Goal: Task Accomplishment & Management: Use online tool/utility

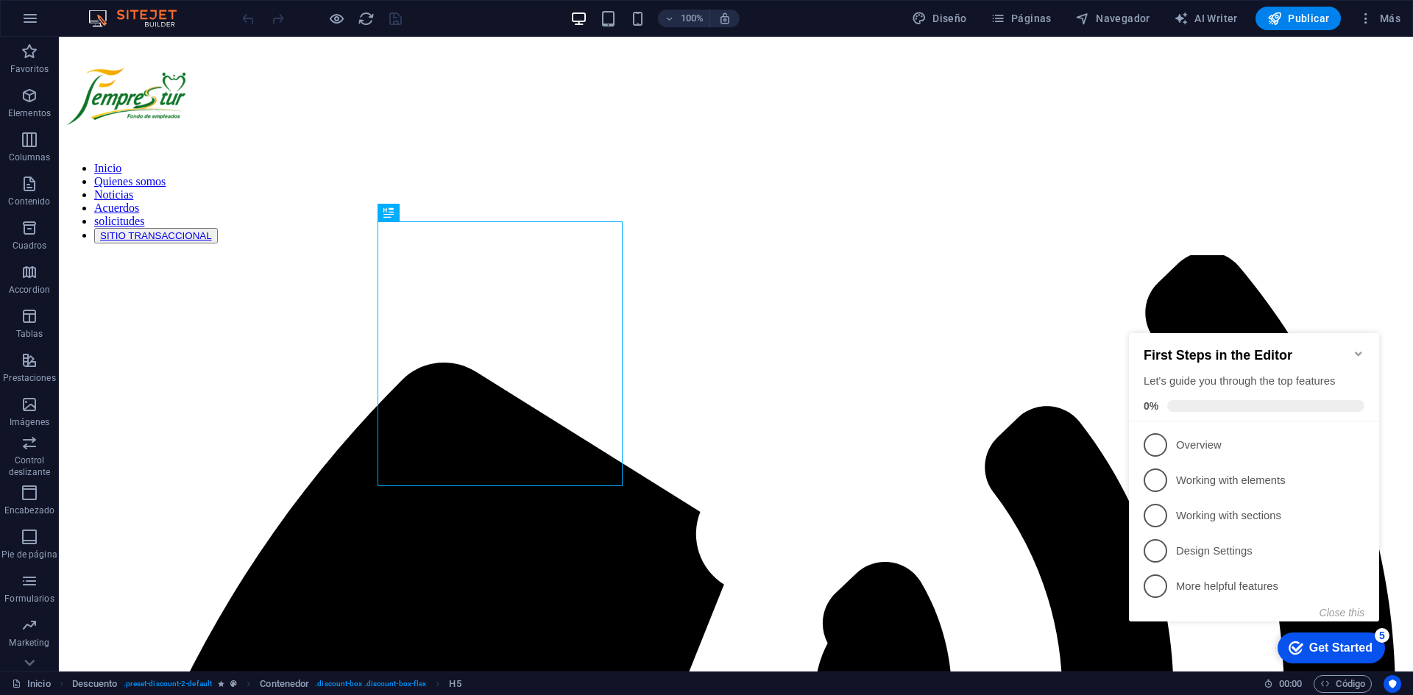
scroll to position [751, 0]
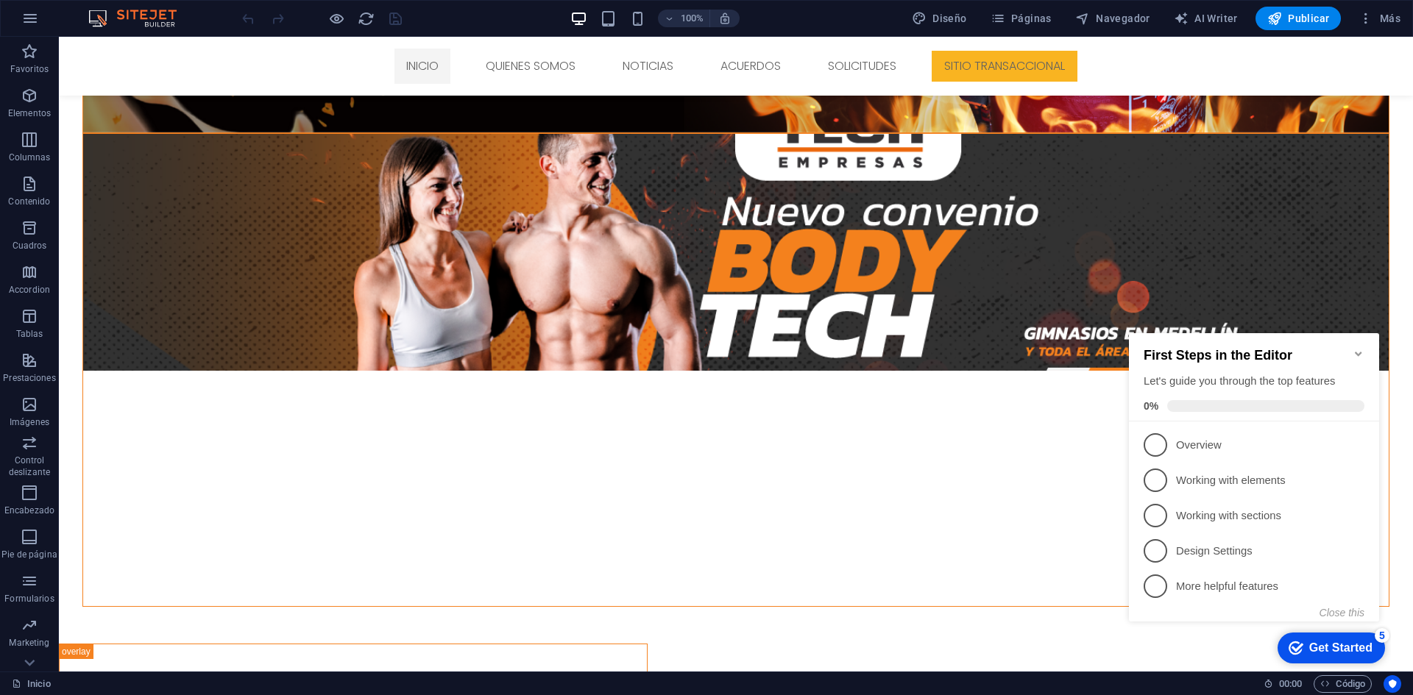
scroll to position [1119, 0]
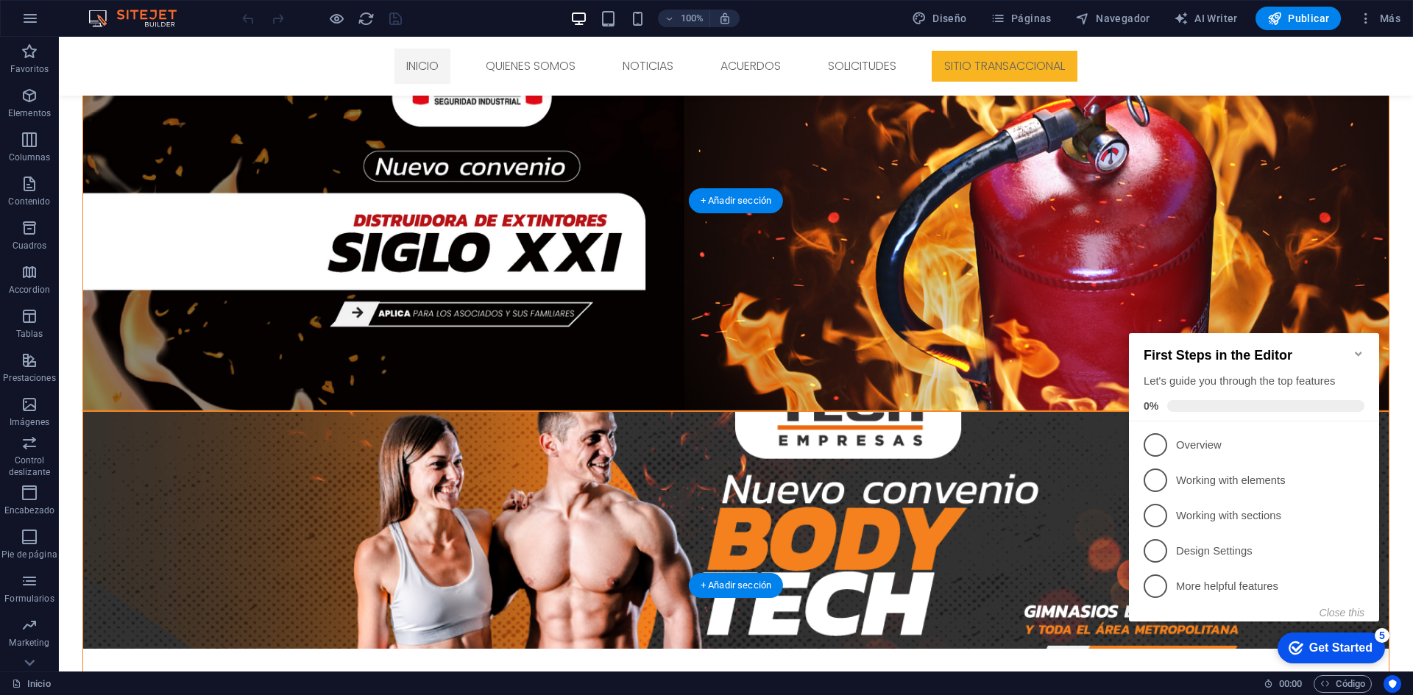
scroll to position [736, 0]
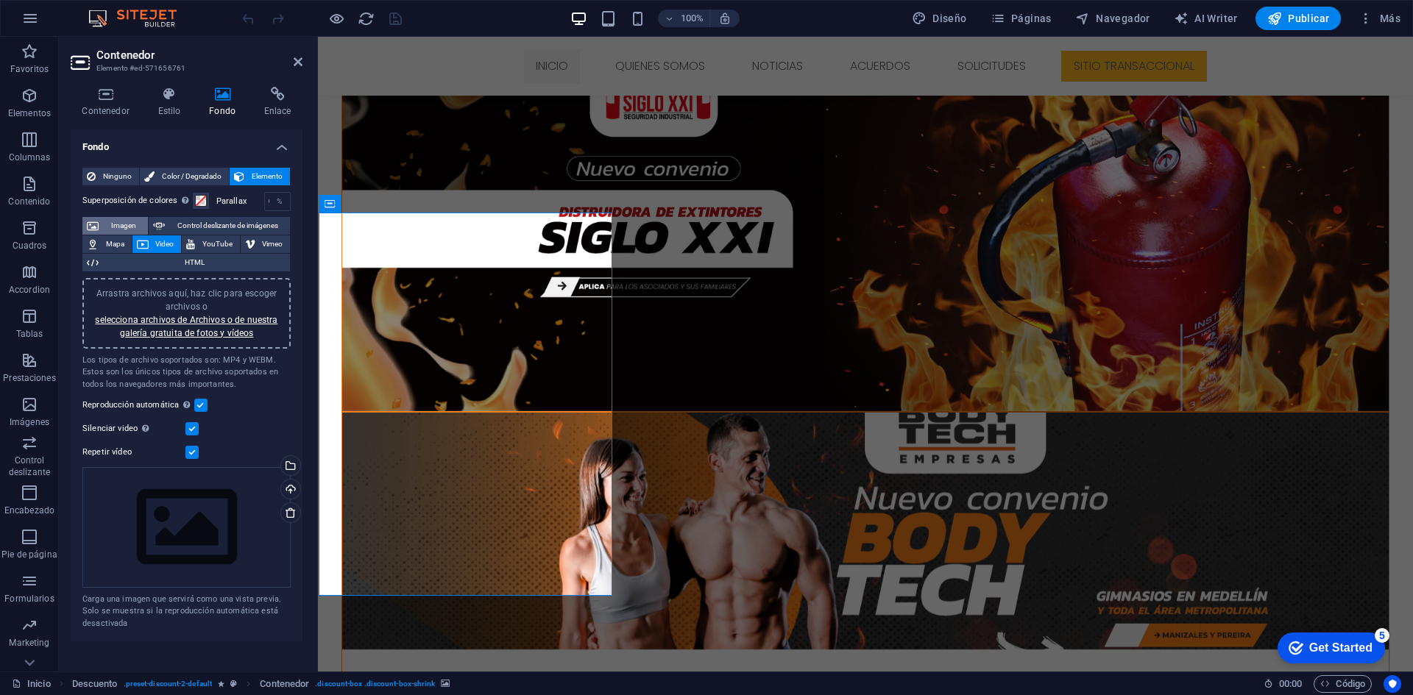
click at [127, 228] on span "Imagen" at bounding box center [123, 226] width 40 height 18
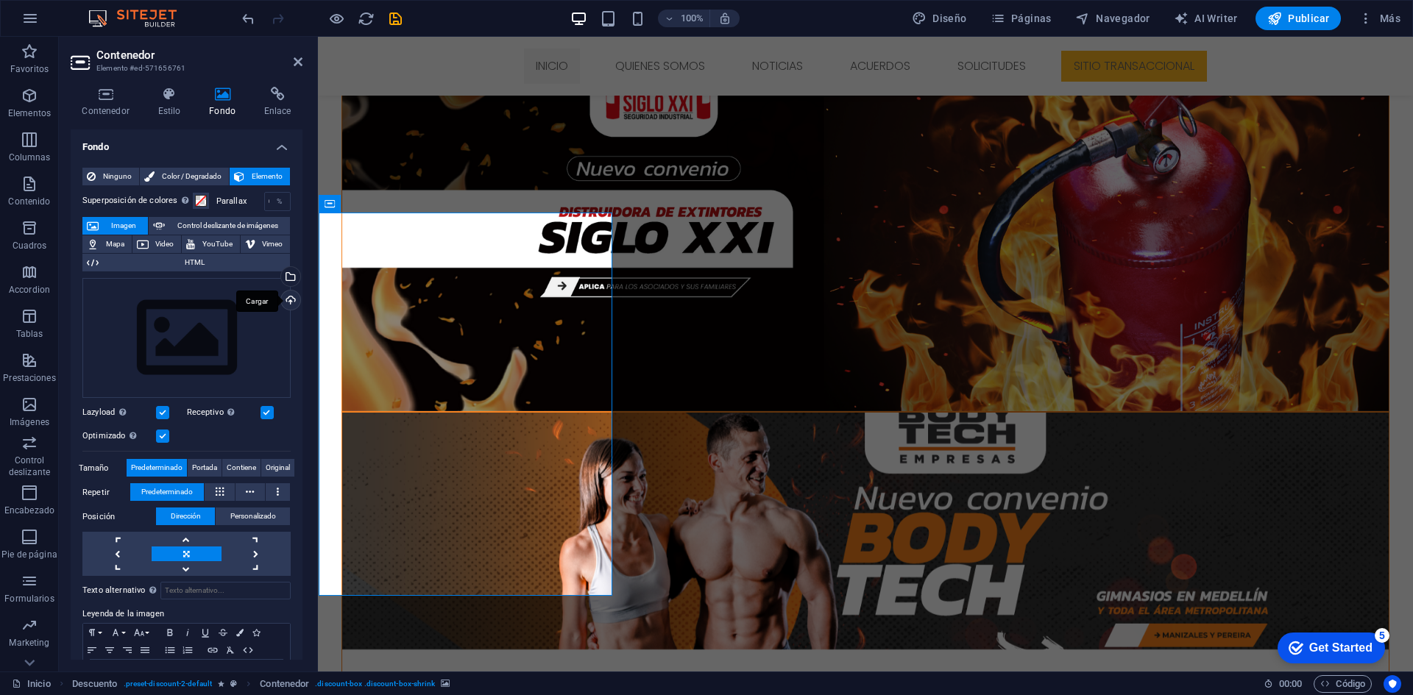
click at [290, 298] on div "Cargar" at bounding box center [289, 302] width 22 height 22
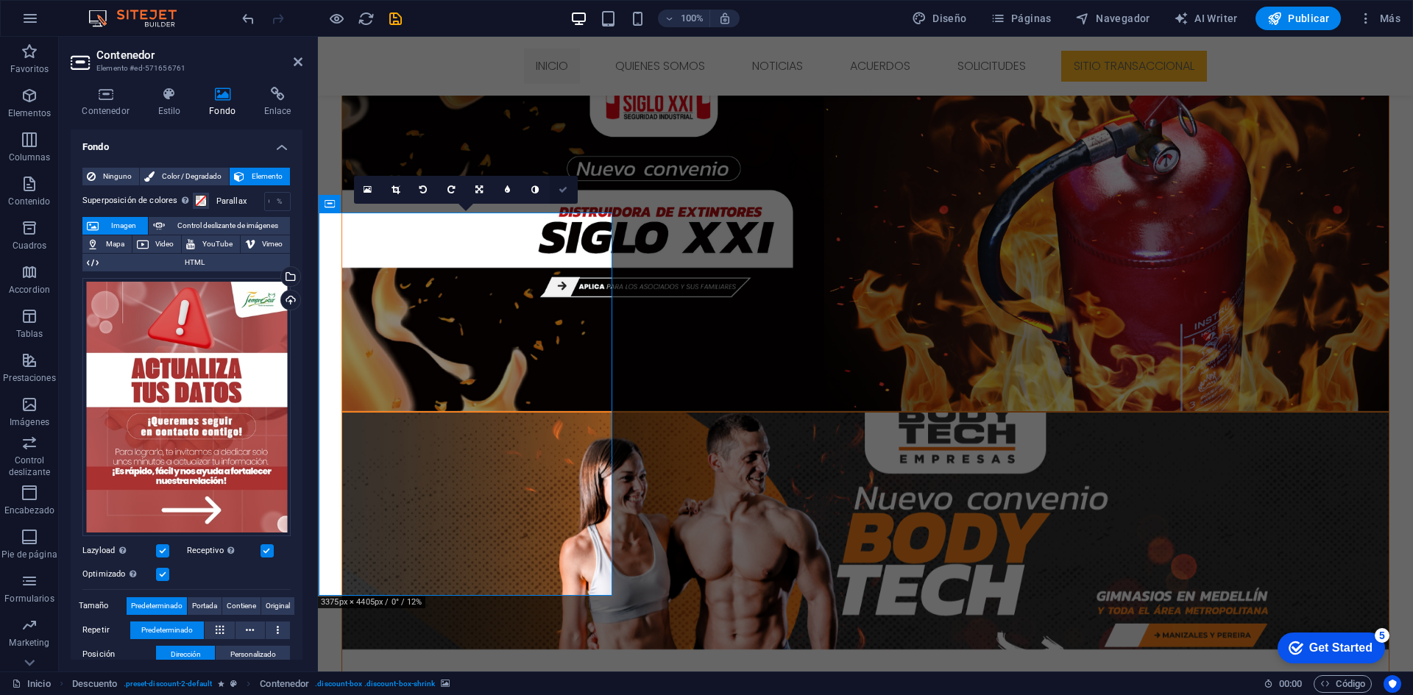
click at [564, 183] on link at bounding box center [564, 190] width 28 height 28
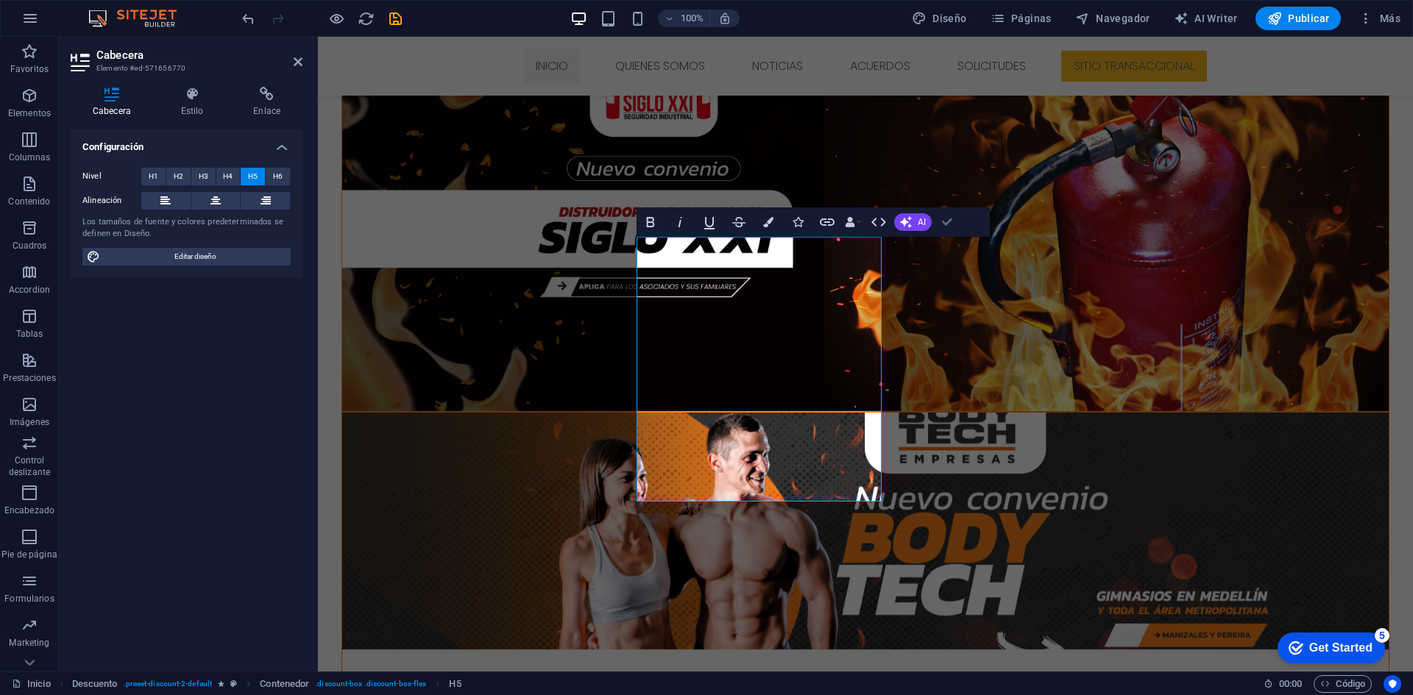
drag, startPoint x: 941, startPoint y: 233, endPoint x: 875, endPoint y: 216, distance: 68.5
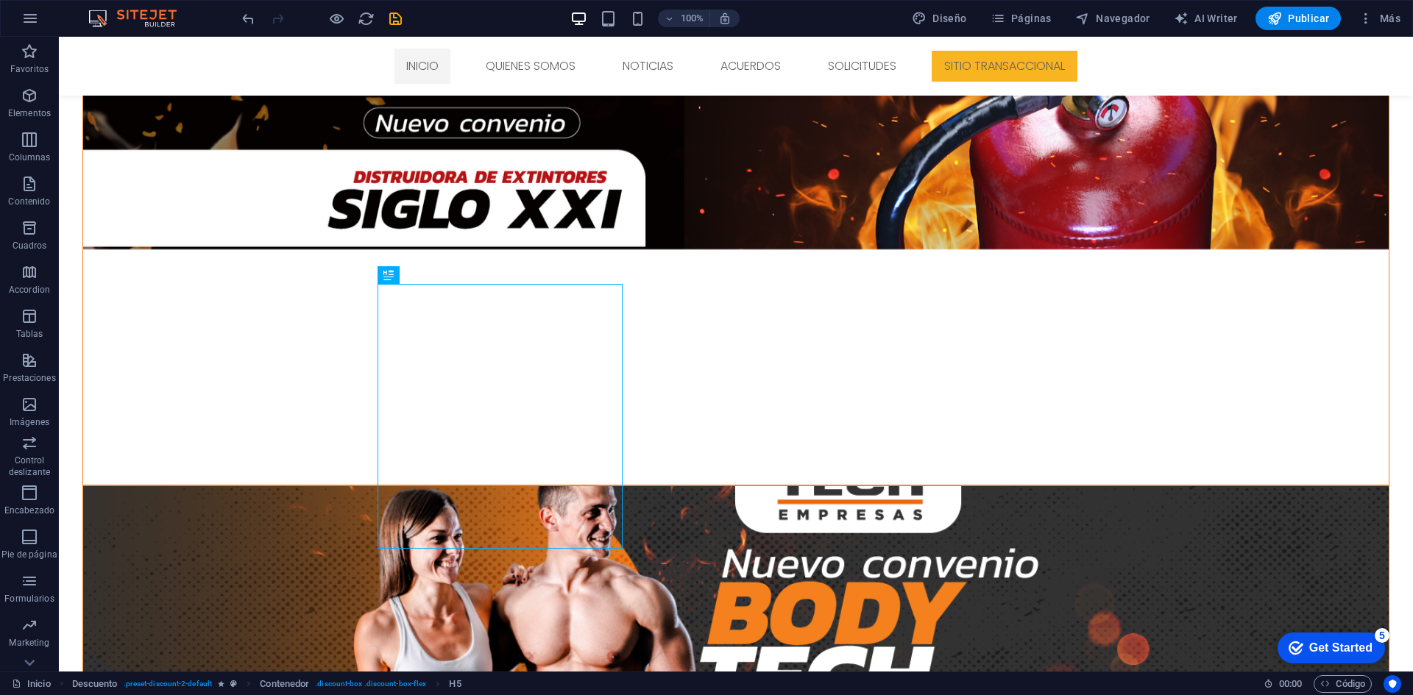
scroll to position [883, 0]
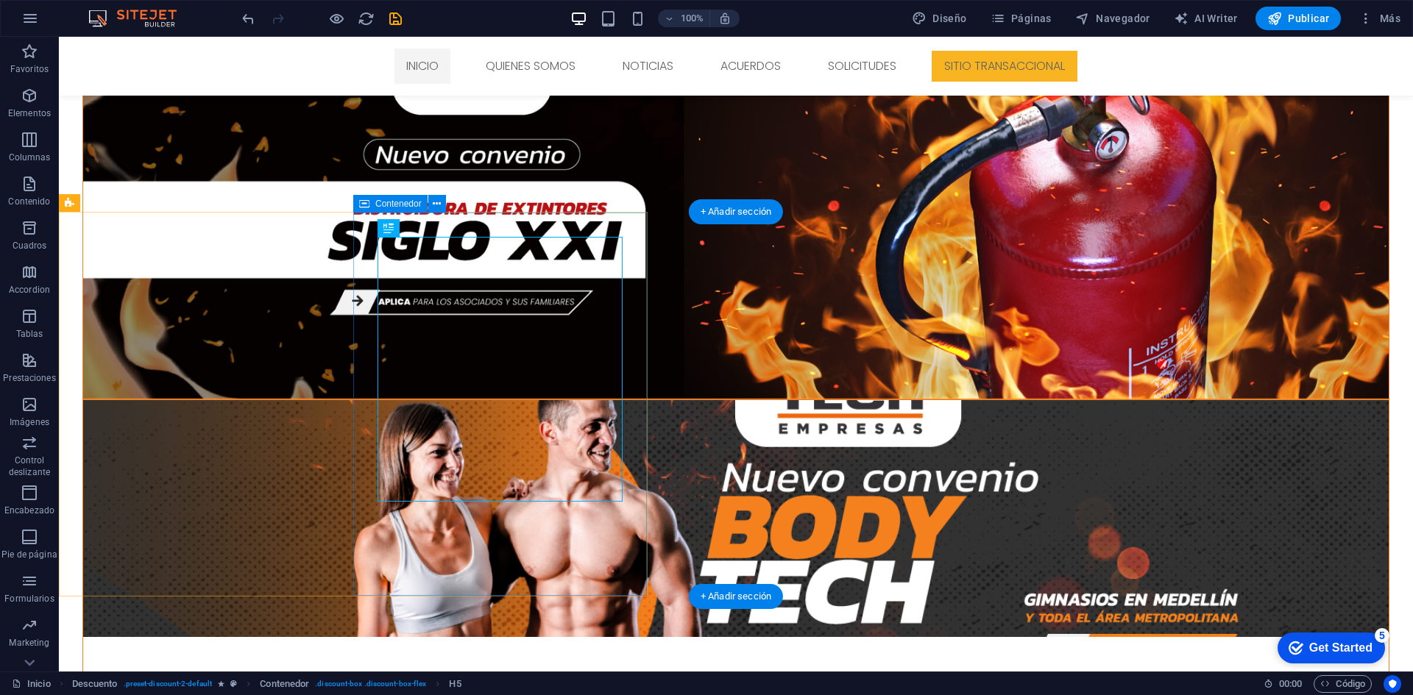
scroll to position [736, 0]
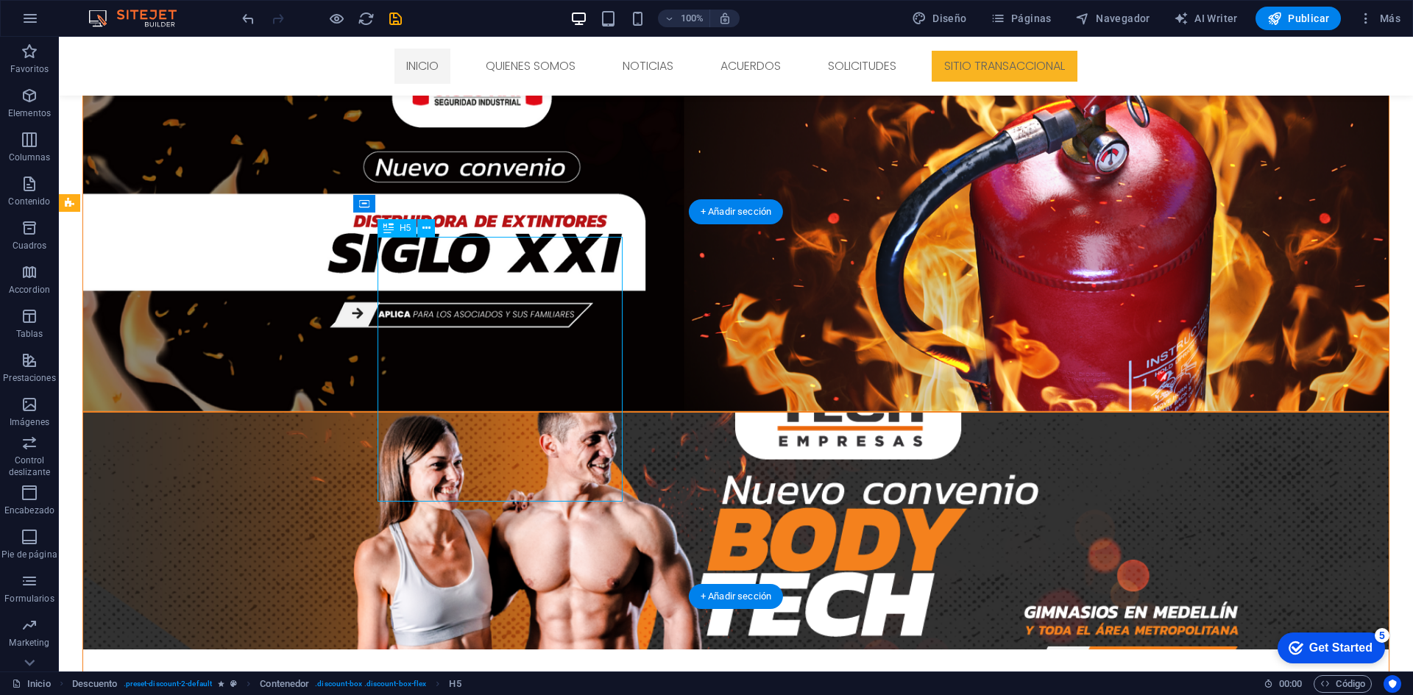
drag, startPoint x: 553, startPoint y: 463, endPoint x: 556, endPoint y: 470, distance: 8.2
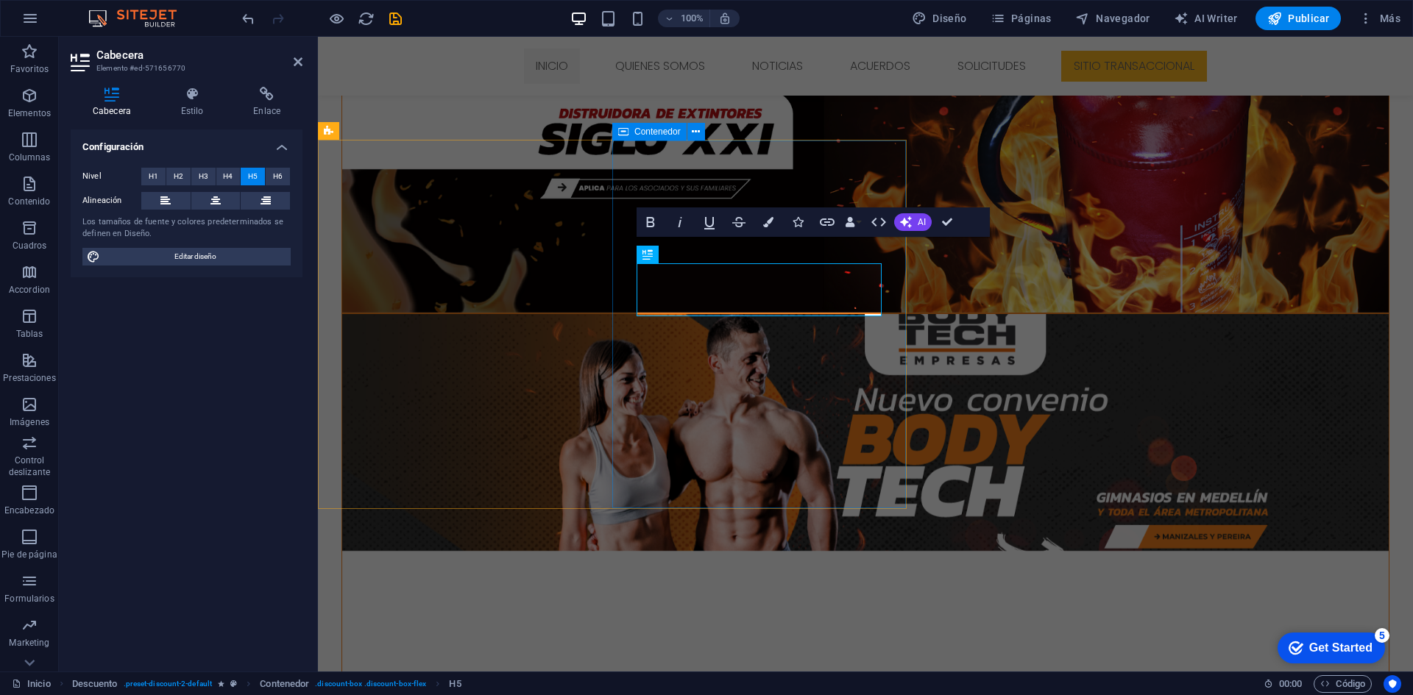
scroll to position [808, 0]
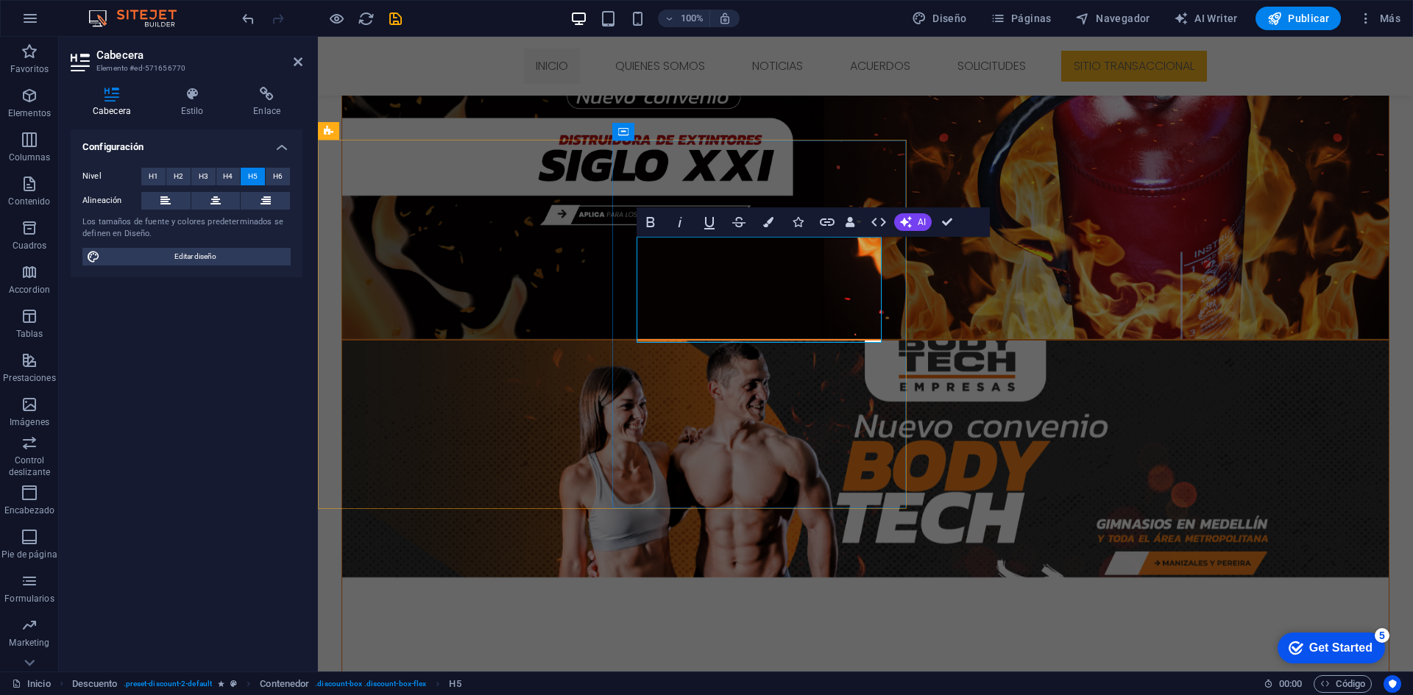
drag, startPoint x: 678, startPoint y: 260, endPoint x: 869, endPoint y: 331, distance: 203.9
click at [208, 176] on button "H3" at bounding box center [203, 177] width 24 height 18
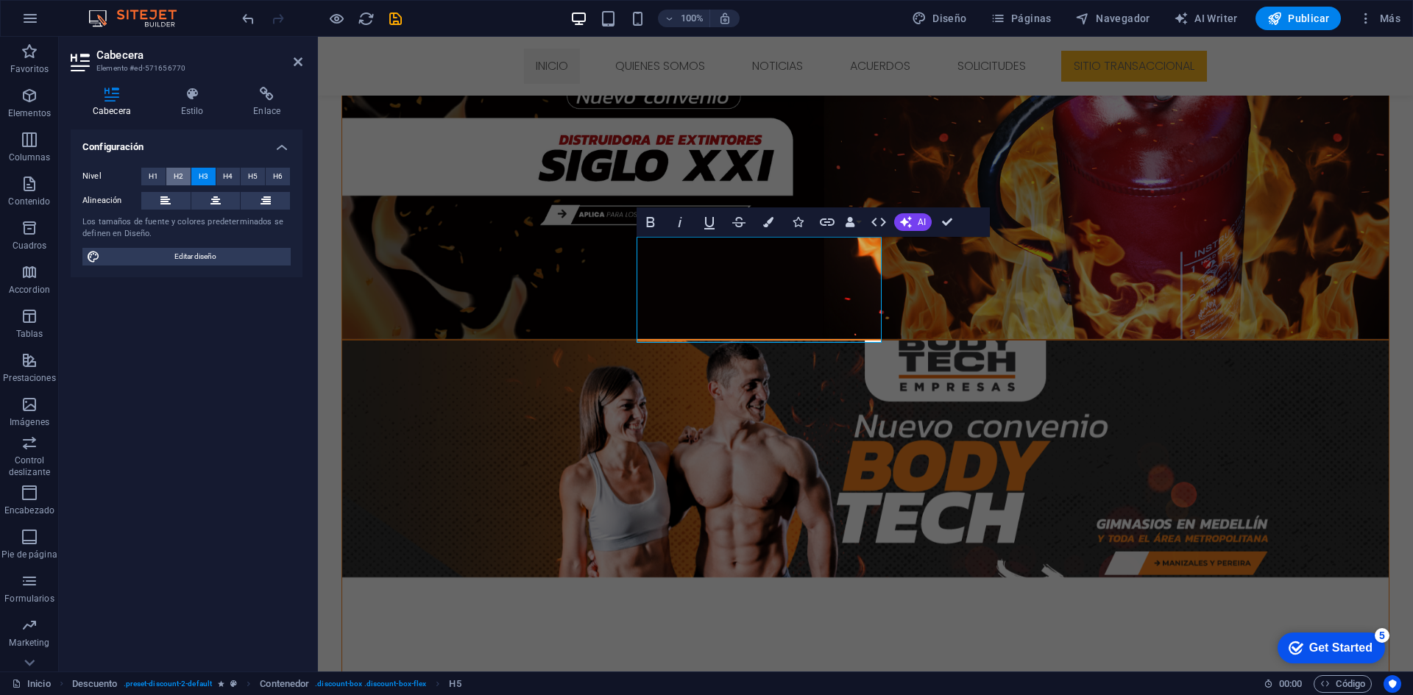
click at [181, 174] on span "H2" at bounding box center [179, 177] width 10 height 18
click at [236, 175] on button "H4" at bounding box center [228, 177] width 24 height 18
click at [260, 179] on button "H5" at bounding box center [253, 177] width 24 height 18
click at [275, 180] on span "H6" at bounding box center [278, 177] width 10 height 18
drag, startPoint x: 839, startPoint y: 322, endPoint x: 576, endPoint y: 238, distance: 276.4
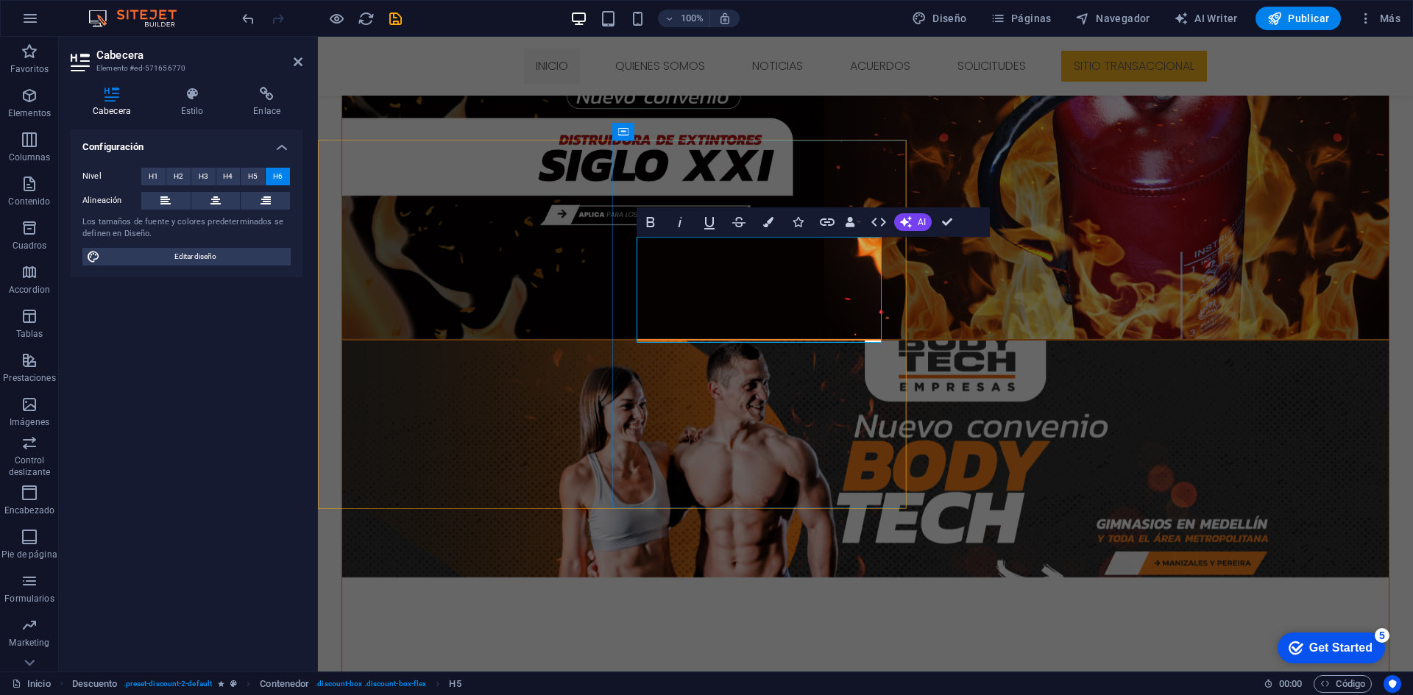
click at [257, 173] on span "H5" at bounding box center [253, 177] width 10 height 18
drag, startPoint x: 669, startPoint y: 260, endPoint x: 677, endPoint y: 269, distance: 12.0
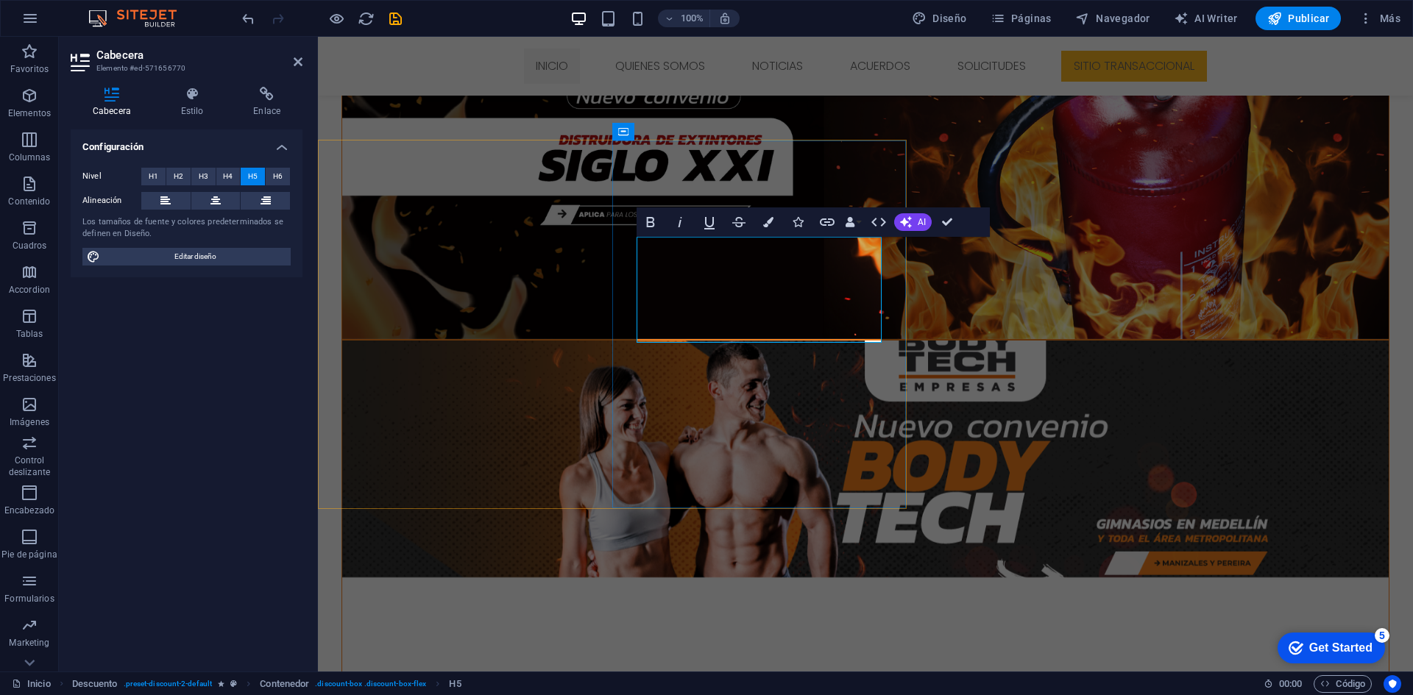
drag, startPoint x: 947, startPoint y: 213, endPoint x: 862, endPoint y: 256, distance: 95.1
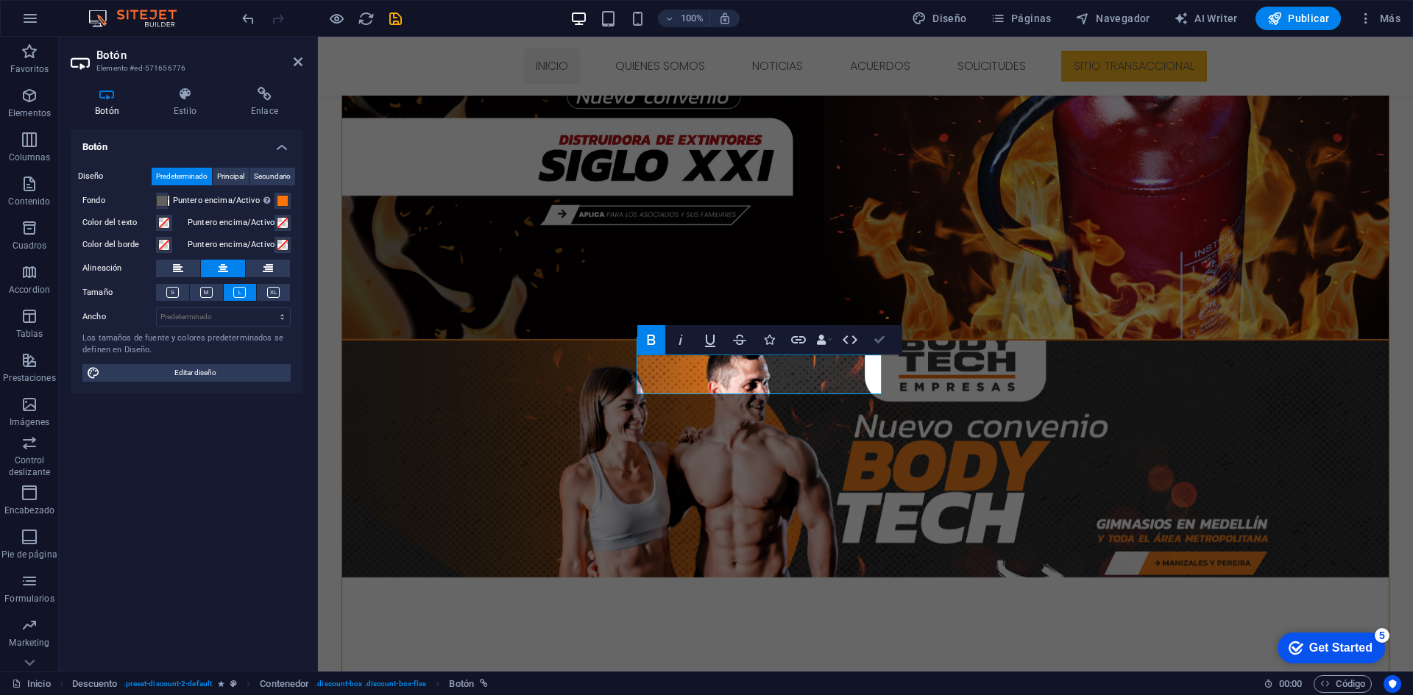
drag, startPoint x: 880, startPoint y: 343, endPoint x: 1007, endPoint y: 335, distance: 127.5
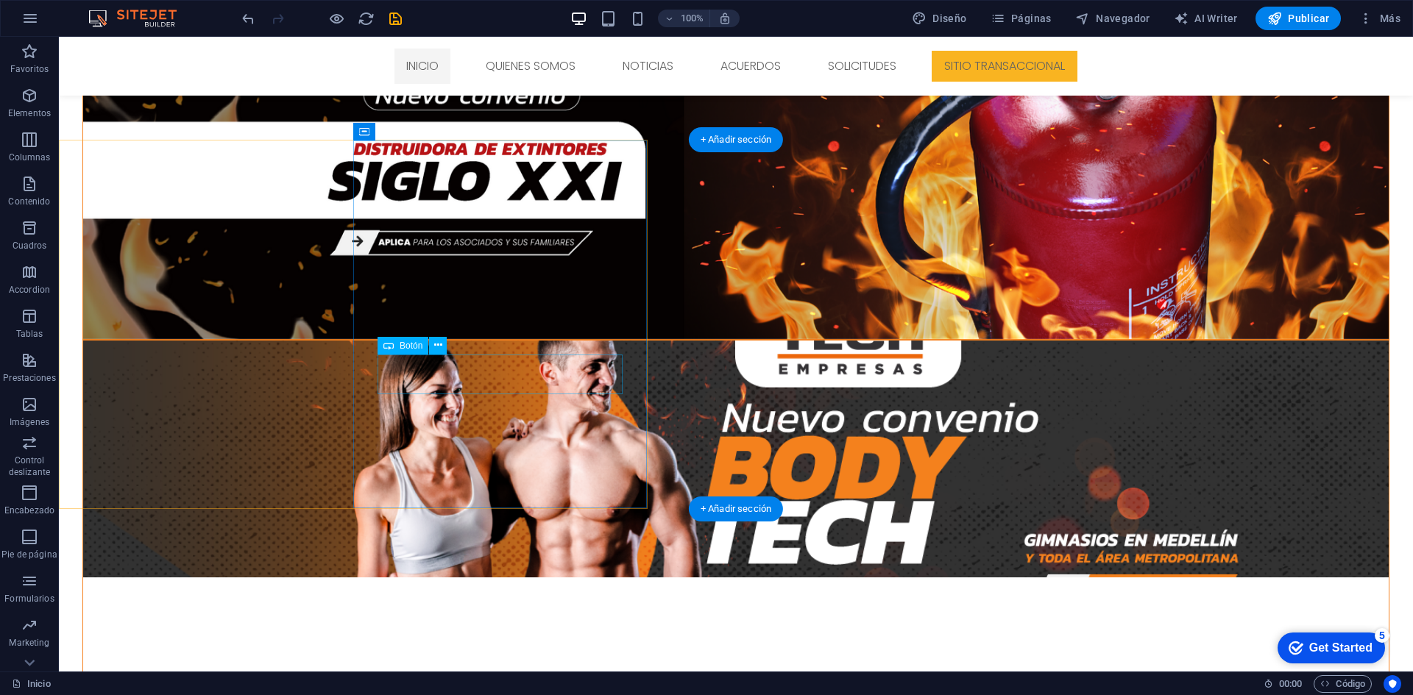
drag, startPoint x: 525, startPoint y: 383, endPoint x: 267, endPoint y: 383, distance: 258.2
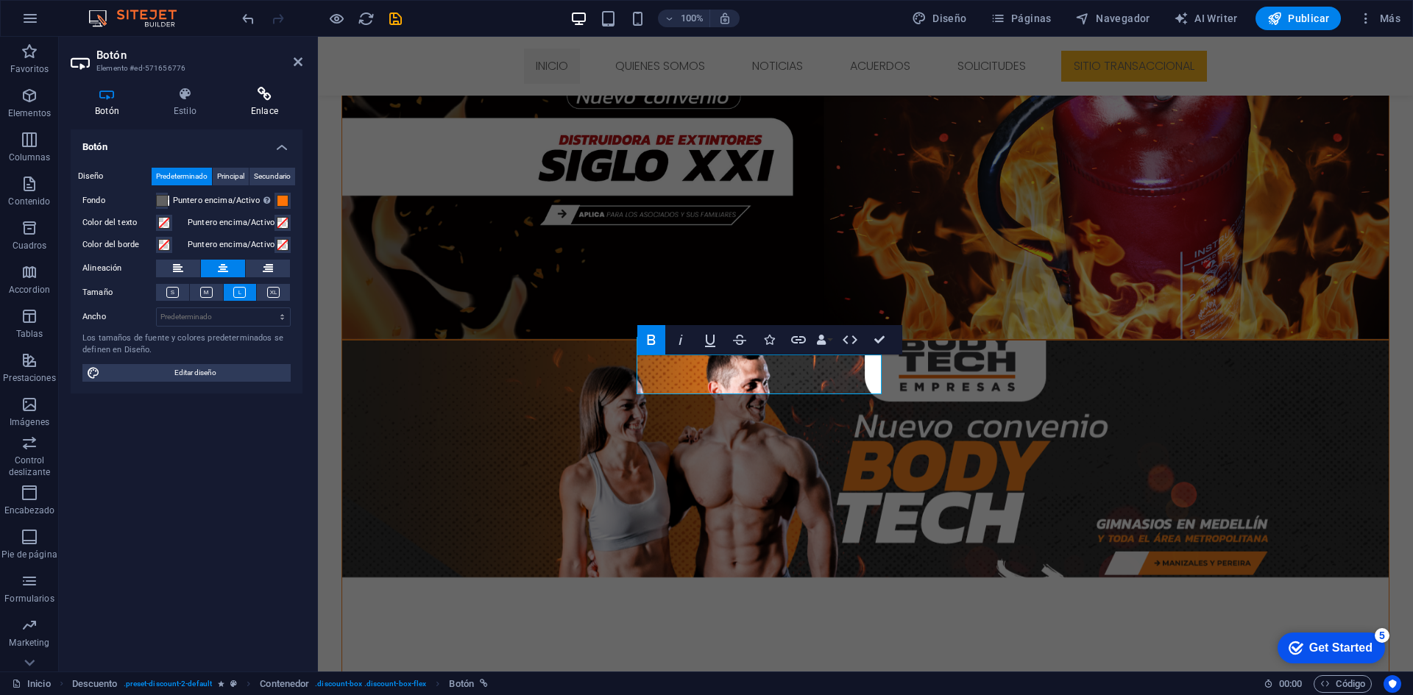
click at [266, 99] on icon at bounding box center [265, 94] width 76 height 15
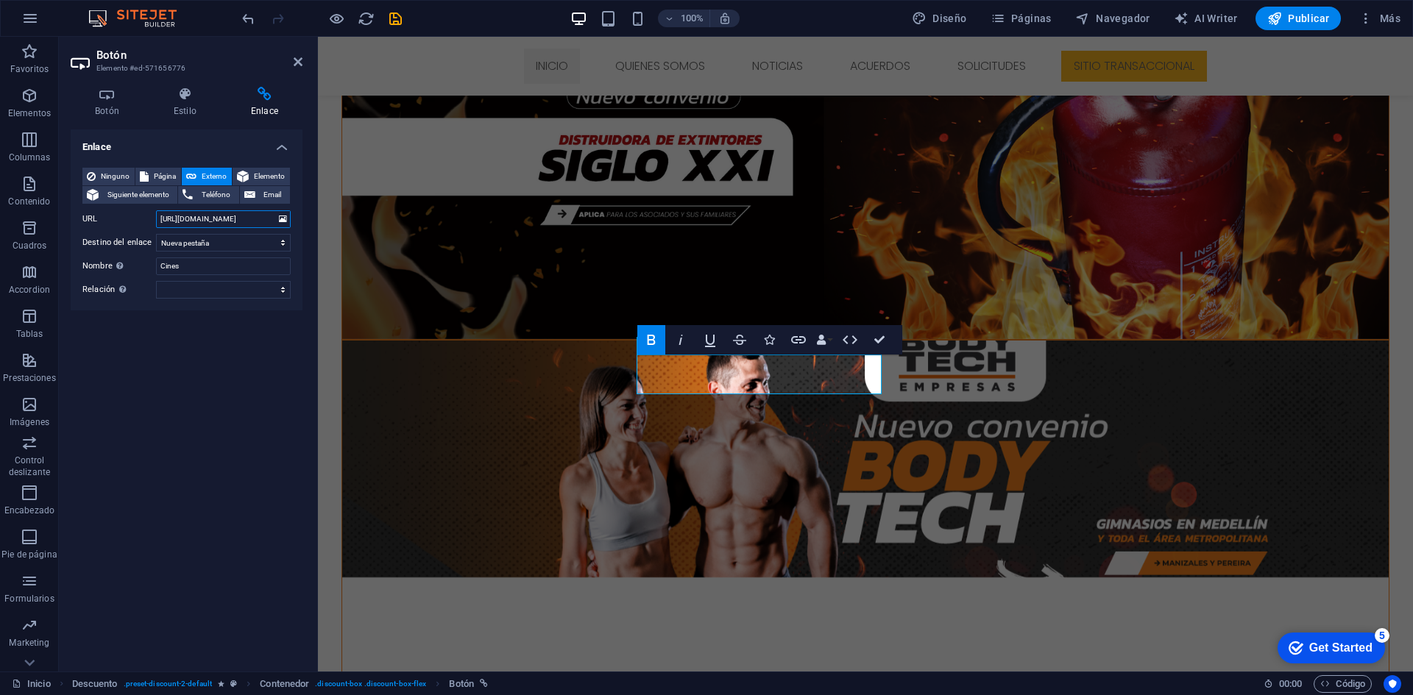
scroll to position [0, 0]
drag, startPoint x: 196, startPoint y: 231, endPoint x: 129, endPoint y: 231, distance: 67.7
click at [129, 231] on div "Ninguno Página Externo Elemento Siguiente elemento Teléfono Email Página Inicio…" at bounding box center [186, 233] width 208 height 131
drag, startPoint x: 232, startPoint y: 216, endPoint x: 146, endPoint y: 226, distance: 85.9
click at [146, 226] on div "URL 5I2SCCEDZoTrBcxyv7h_s3hzBndWkdar/view?usp=drivesdk" at bounding box center [186, 219] width 208 height 18
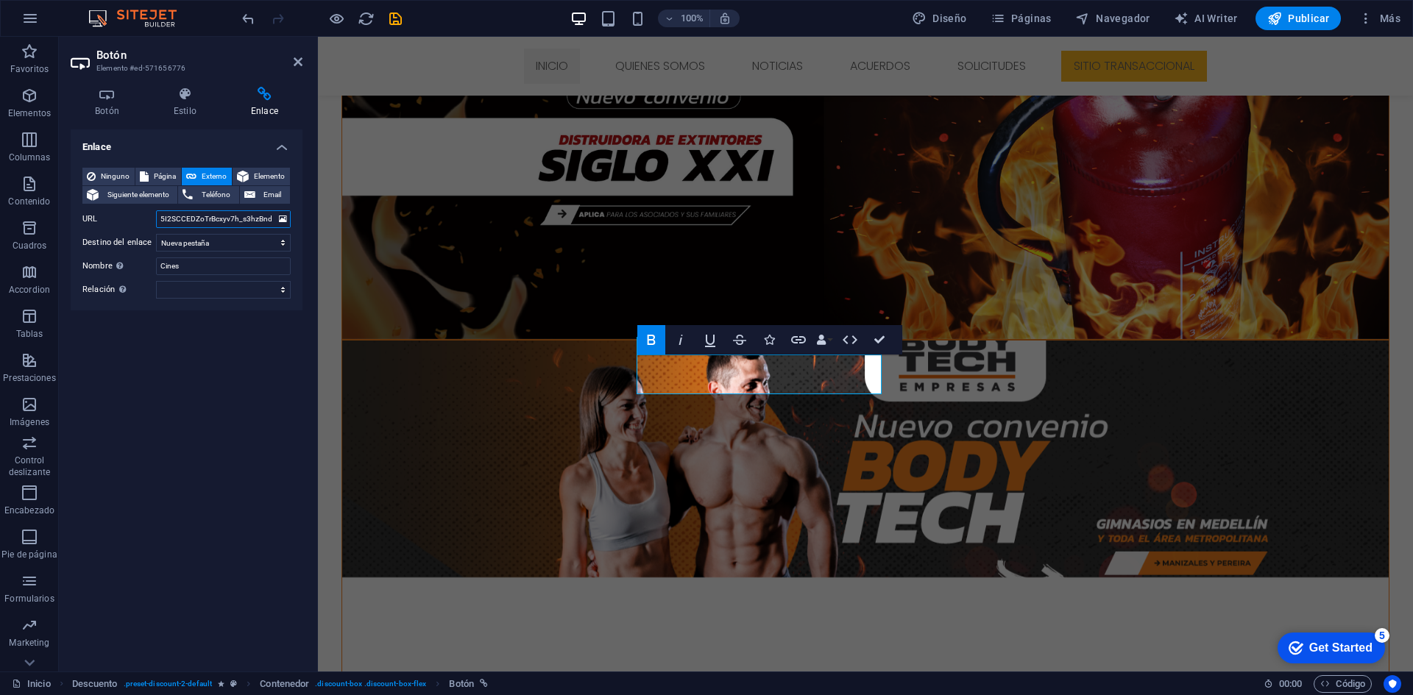
type input "h_s3hzBndWkdar/view?usp=drivesdk"
drag, startPoint x: 159, startPoint y: 217, endPoint x: 282, endPoint y: 225, distance: 123.1
click at [282, 225] on div "URL h_s3hzBndWkdar/view?usp=drivesdk" at bounding box center [186, 219] width 208 height 18
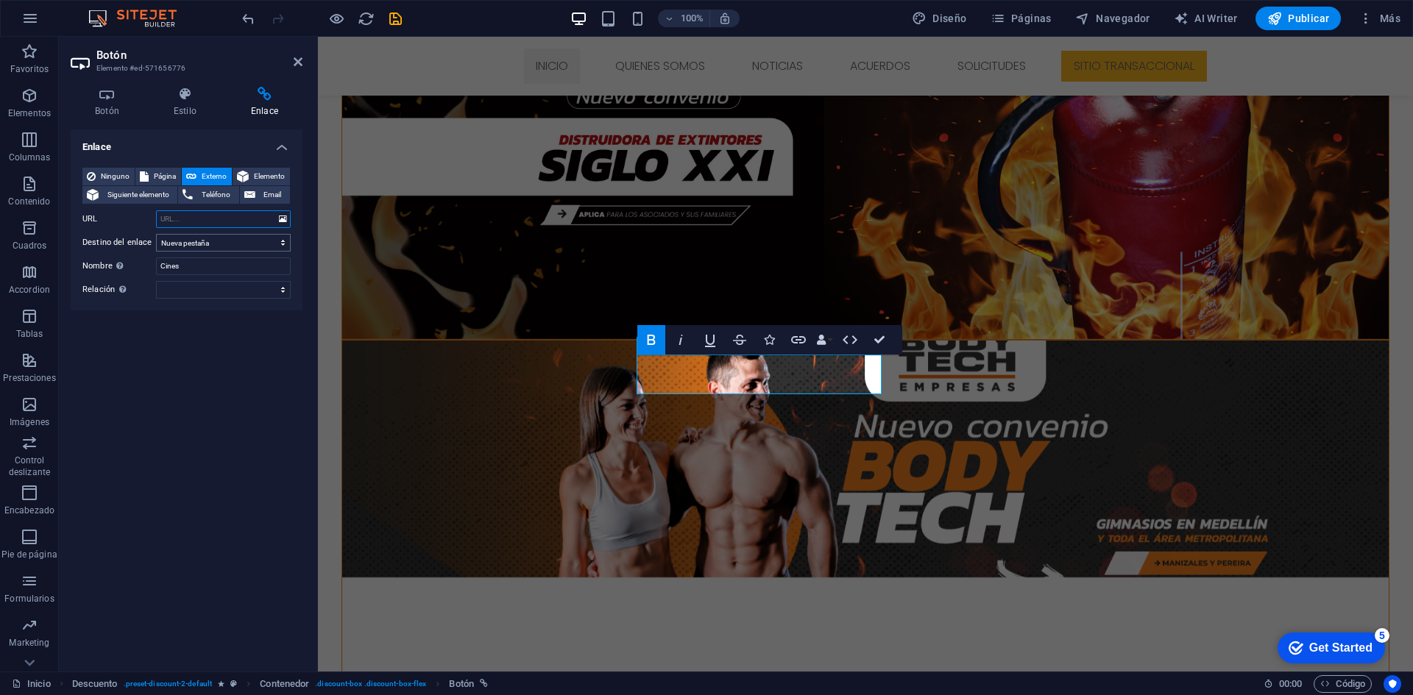
paste input "[URL][DOMAIN_NAME]"
type input "[URL][DOMAIN_NAME]"
drag, startPoint x: 227, startPoint y: 261, endPoint x: 129, endPoint y: 257, distance: 97.9
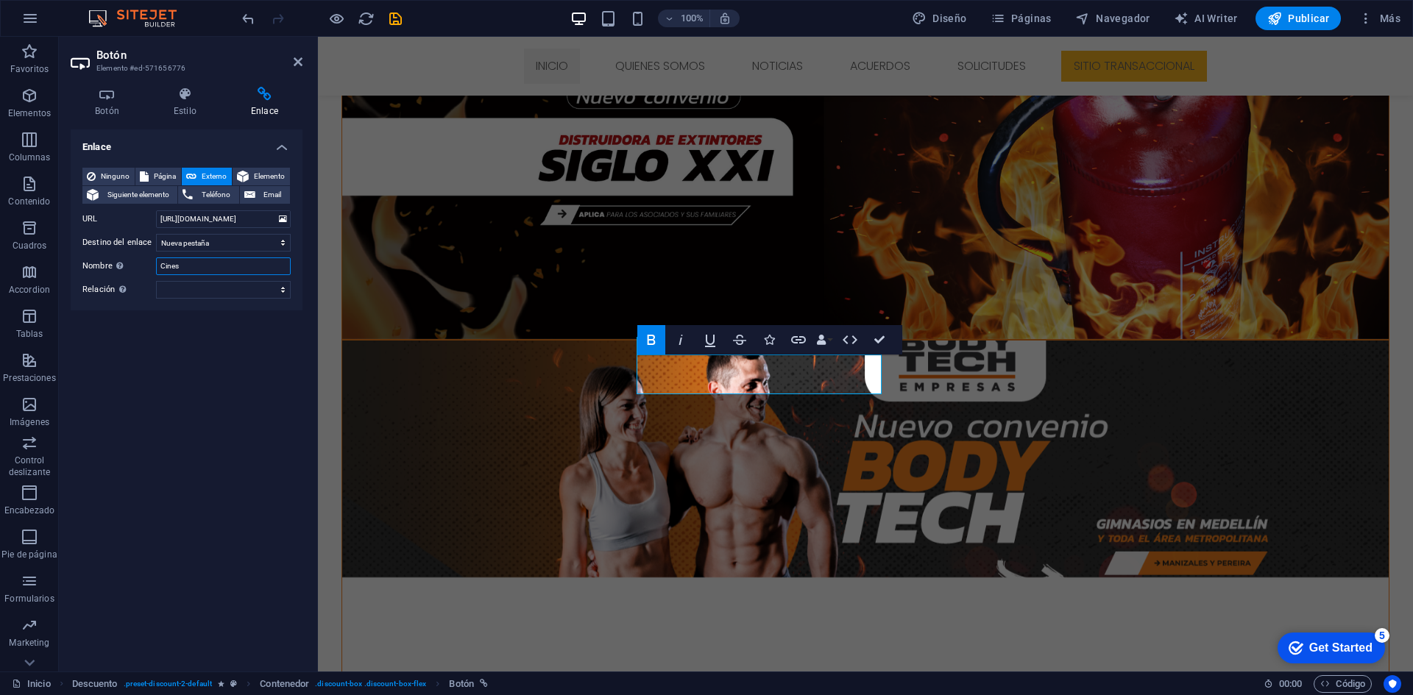
click at [129, 257] on div "Nombre Una descripción adicional del enlace no debería ser igual al texto del e…" at bounding box center [186, 266] width 208 height 18
paste input "Link para actualización de datos del fondo"
type input "Link para actualización de datos del fondo"
click at [269, 364] on div "Enlace Ninguno Página Externo Elemento Siguiente elemento Teléfono Email Página…" at bounding box center [187, 394] width 232 height 530
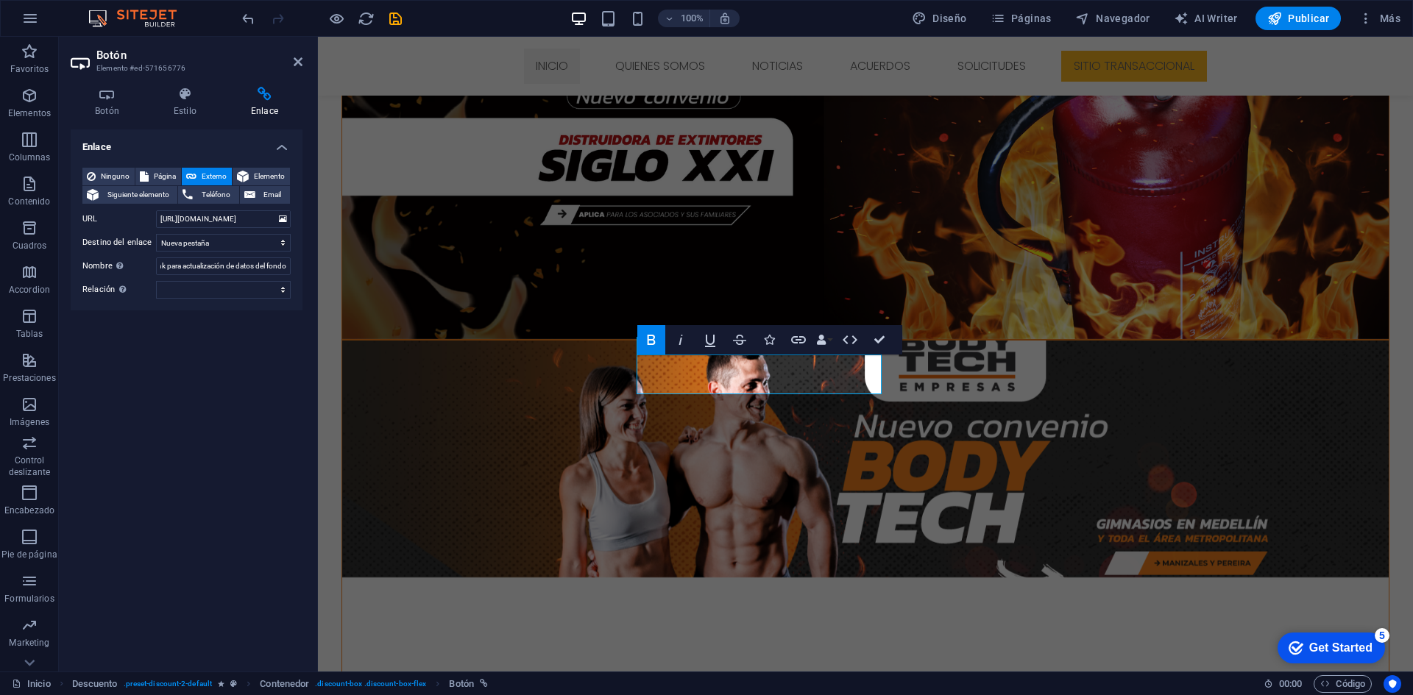
scroll to position [0, 0]
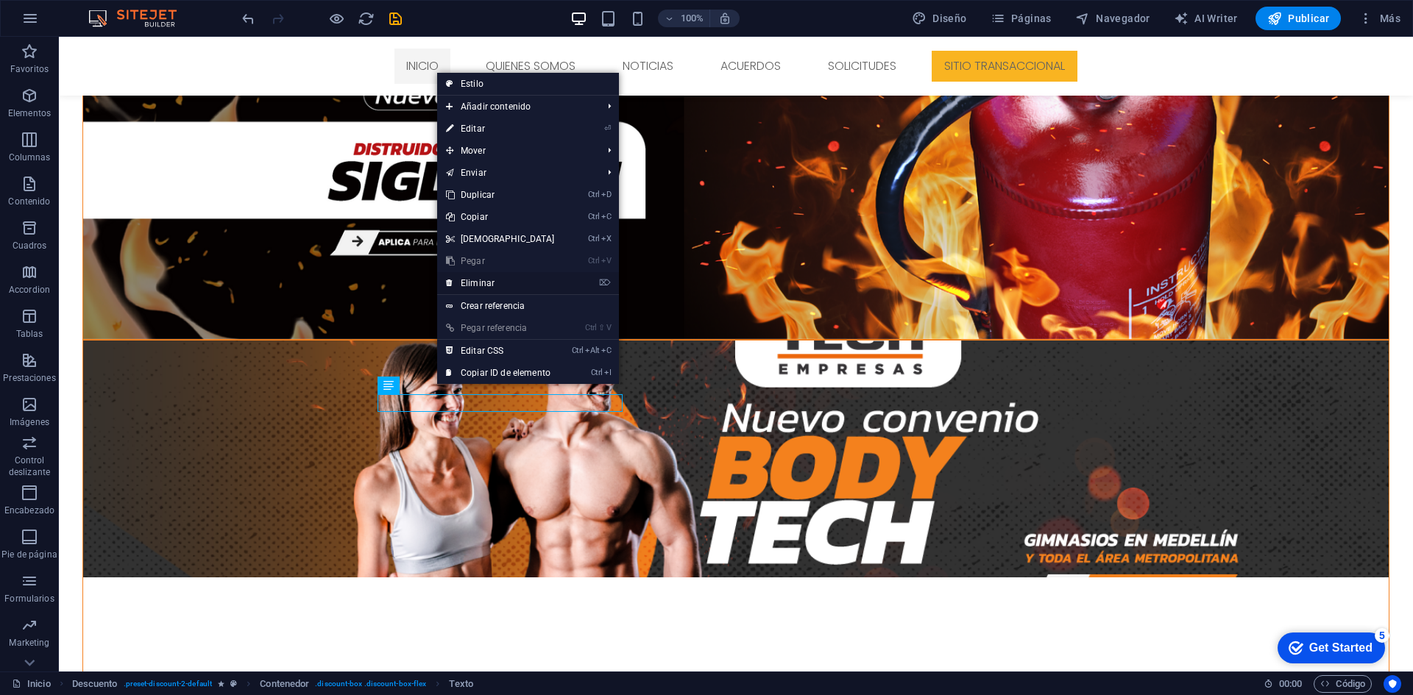
drag, startPoint x: 483, startPoint y: 280, endPoint x: 424, endPoint y: 243, distance: 68.8
click at [483, 280] on link "⌦ Eliminar" at bounding box center [500, 283] width 127 height 22
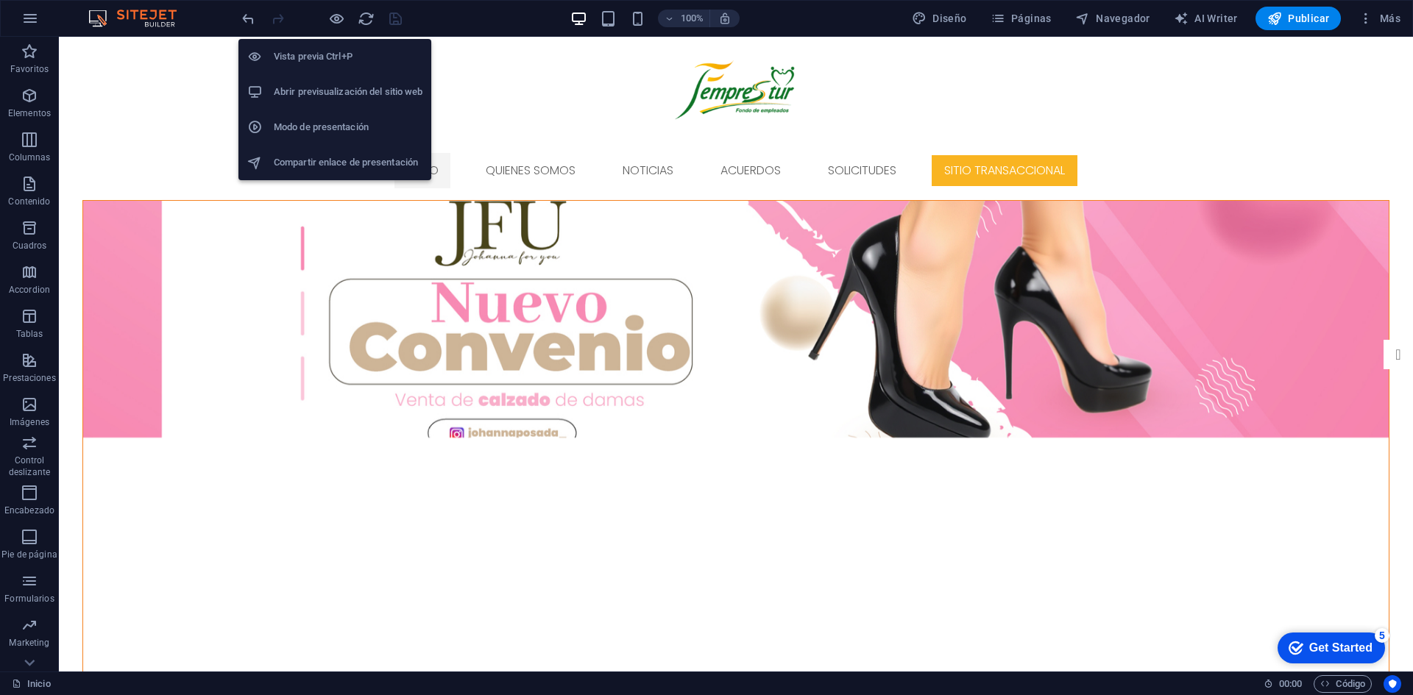
click at [354, 87] on h6 "Abrir previsualización del sitio web" at bounding box center [348, 92] width 149 height 18
